Goal: Task Accomplishment & Management: Manage account settings

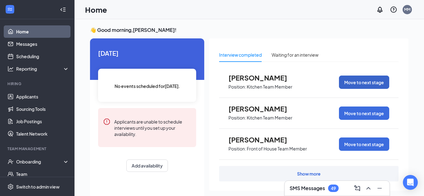
click at [368, 83] on button "Move to next stage" at bounding box center [364, 82] width 50 height 13
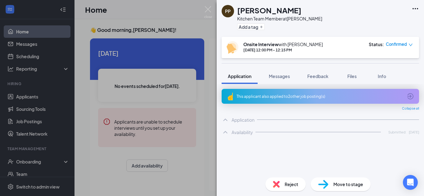
click at [167, 17] on div "PP [PERSON_NAME] Kitchen Team Member at [PERSON_NAME] Add a tag Onsite Intervie…" at bounding box center [212, 98] width 424 height 196
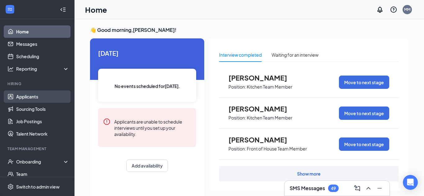
click at [24, 98] on link "Applicants" at bounding box center [42, 97] width 53 height 12
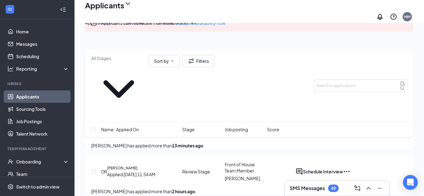
scroll to position [87, 0]
click at [343, 168] on button "Schedule Interview" at bounding box center [323, 171] width 40 height 7
type input "Onsite Interview (next stage)"
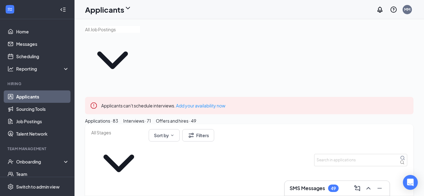
scroll to position [0, 0]
click at [408, 103] on icon "Cross" at bounding box center [408, 103] width 0 height 0
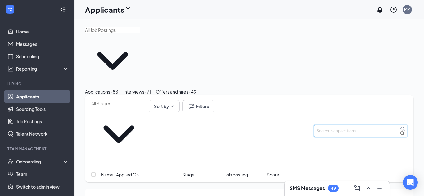
click at [381, 125] on input "text" at bounding box center [360, 131] width 93 height 12
type input "keylei"
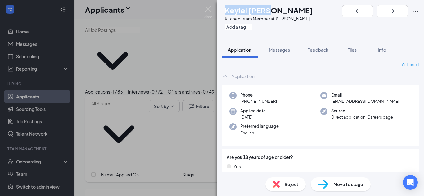
drag, startPoint x: 286, startPoint y: 10, endPoint x: 235, endPoint y: 12, distance: 50.9
click at [235, 12] on div "KW Keylei [PERSON_NAME] Kitchen Team Member at [PERSON_NAME] Add a tag" at bounding box center [266, 18] width 91 height 27
drag, startPoint x: 284, startPoint y: 10, endPoint x: 235, endPoint y: 12, distance: 49.0
click at [235, 12] on div "KW Keylei [PERSON_NAME] Kitchen Team Member at [PERSON_NAME] Add a tag" at bounding box center [266, 18] width 91 height 27
click at [298, 11] on div "KW Keylei [PERSON_NAME] Kitchen Team Member at [PERSON_NAME] Add a tag" at bounding box center [266, 18] width 91 height 27
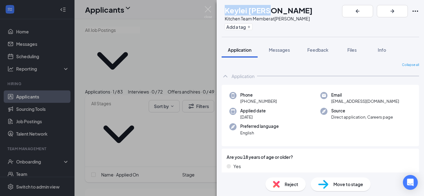
copy h1 "Keylei [PERSON_NAME]"
click at [247, 16] on div "Kitchen Team Member at [GEOGRAPHIC_DATA]" at bounding box center [269, 19] width 88 height 6
drag, startPoint x: 286, startPoint y: 9, endPoint x: 238, endPoint y: 11, distance: 47.8
click at [238, 11] on div "Keylei [PERSON_NAME]" at bounding box center [269, 10] width 88 height 11
copy h1 "Keylei [PERSON_NAME]"
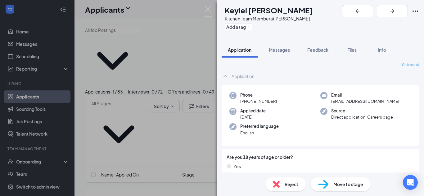
click at [300, 100] on div "Phone [PHONE_NUMBER]" at bounding box center [274, 98] width 91 height 13
